Goal: Transaction & Acquisition: Purchase product/service

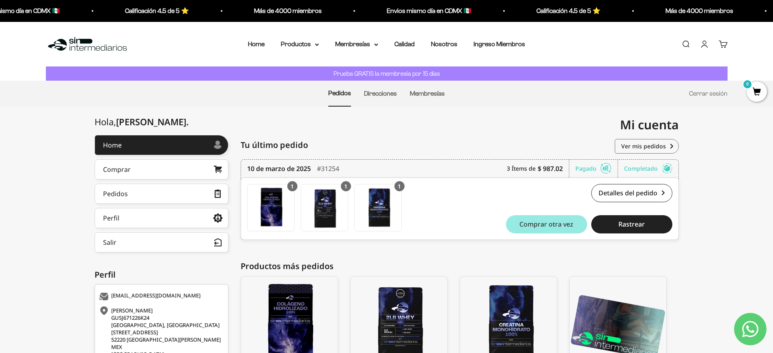
click at [550, 226] on span "Comprar otra vez" at bounding box center [546, 224] width 54 height 6
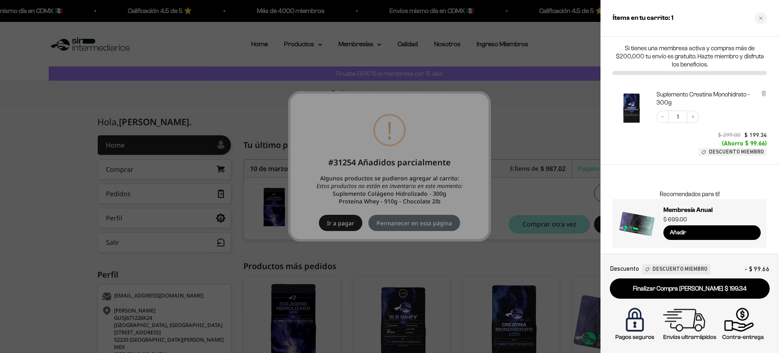
click at [339, 224] on div at bounding box center [389, 176] width 779 height 353
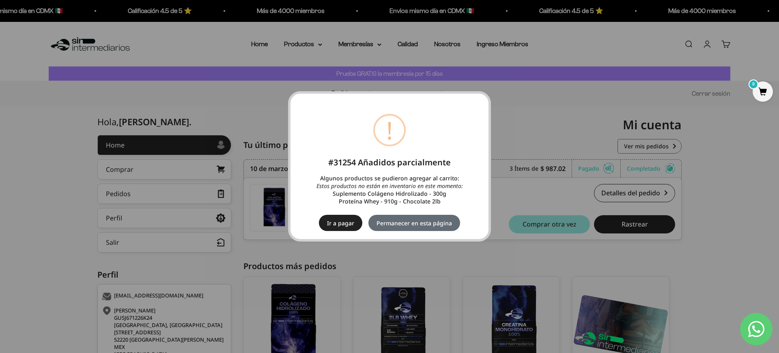
click at [387, 222] on button "Permanecer en esta página" at bounding box center [414, 223] width 92 height 16
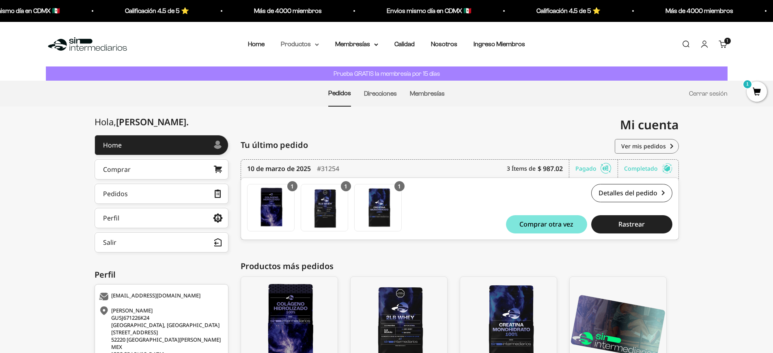
click at [303, 46] on summary "Productos" at bounding box center [300, 44] width 38 height 11
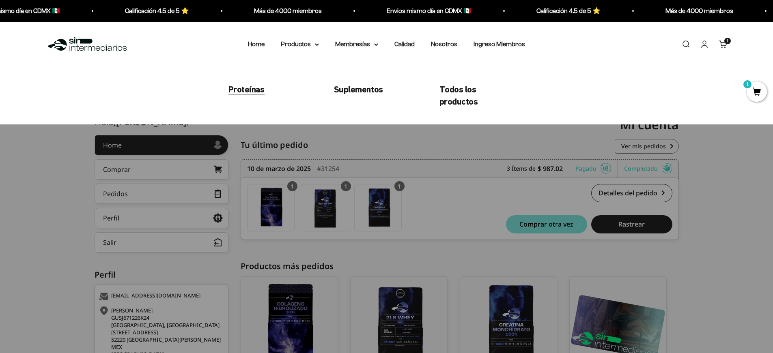
click at [252, 88] on span "Proteínas" at bounding box center [246, 89] width 36 height 10
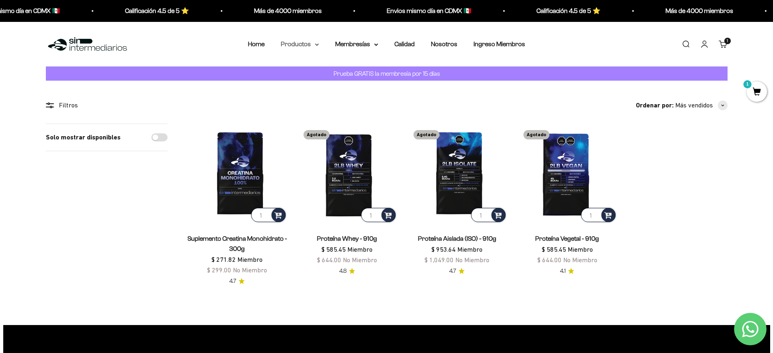
click at [306, 44] on summary "Productos" at bounding box center [300, 44] width 38 height 11
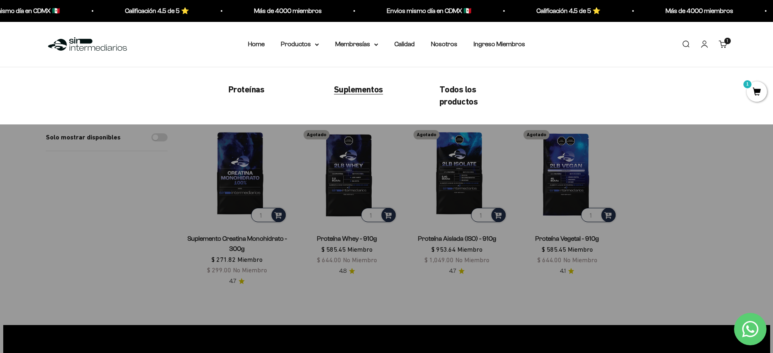
click at [360, 91] on span "Suplementos" at bounding box center [358, 89] width 49 height 10
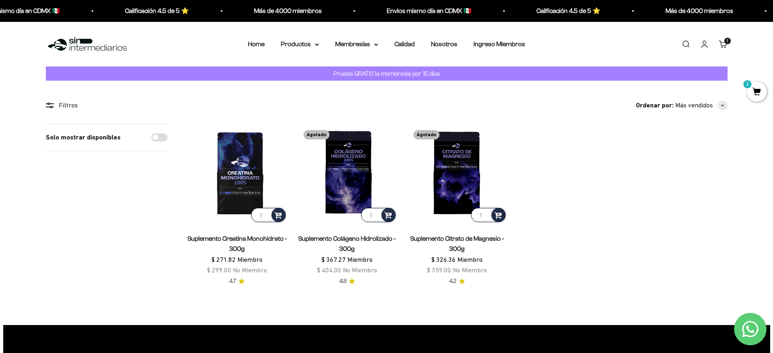
click at [755, 90] on span "1" at bounding box center [757, 92] width 20 height 20
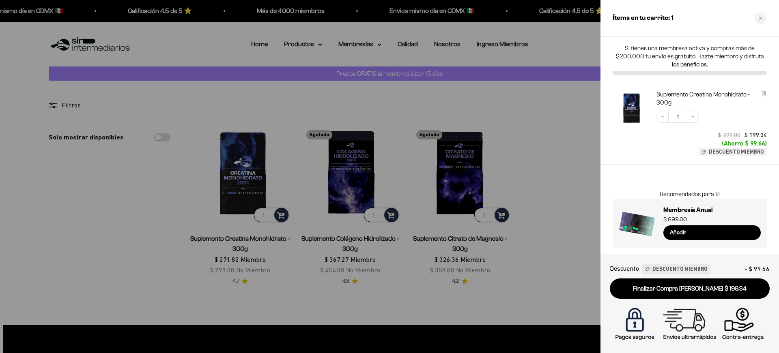
click at [561, 129] on div at bounding box center [389, 176] width 779 height 353
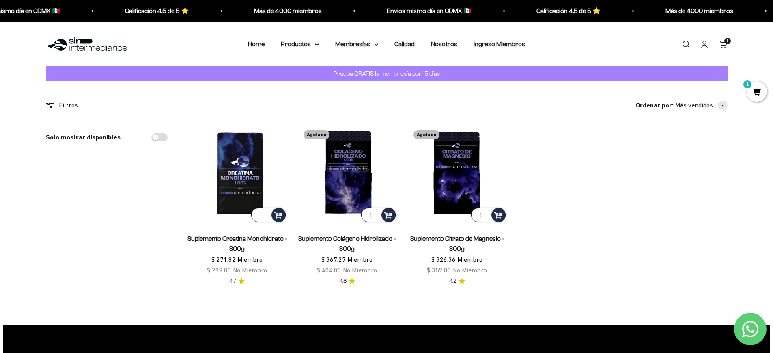
click at [93, 41] on img at bounding box center [87, 44] width 83 height 17
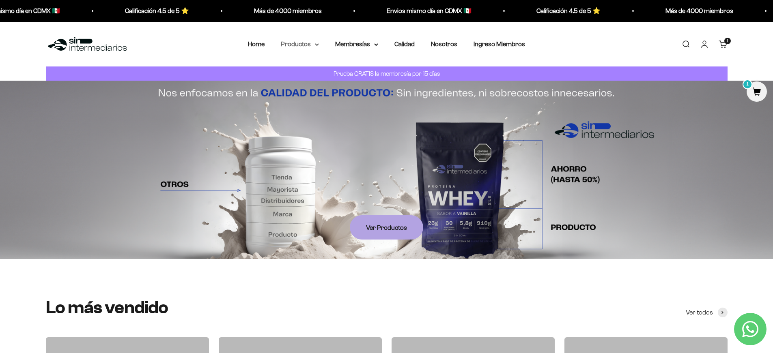
click at [298, 42] on summary "Productos" at bounding box center [300, 44] width 38 height 11
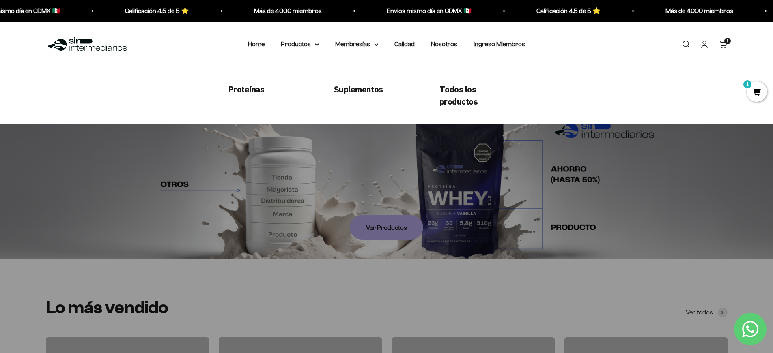
click at [259, 91] on span "Proteínas" at bounding box center [246, 89] width 36 height 10
